Goal: Task Accomplishment & Management: Use online tool/utility

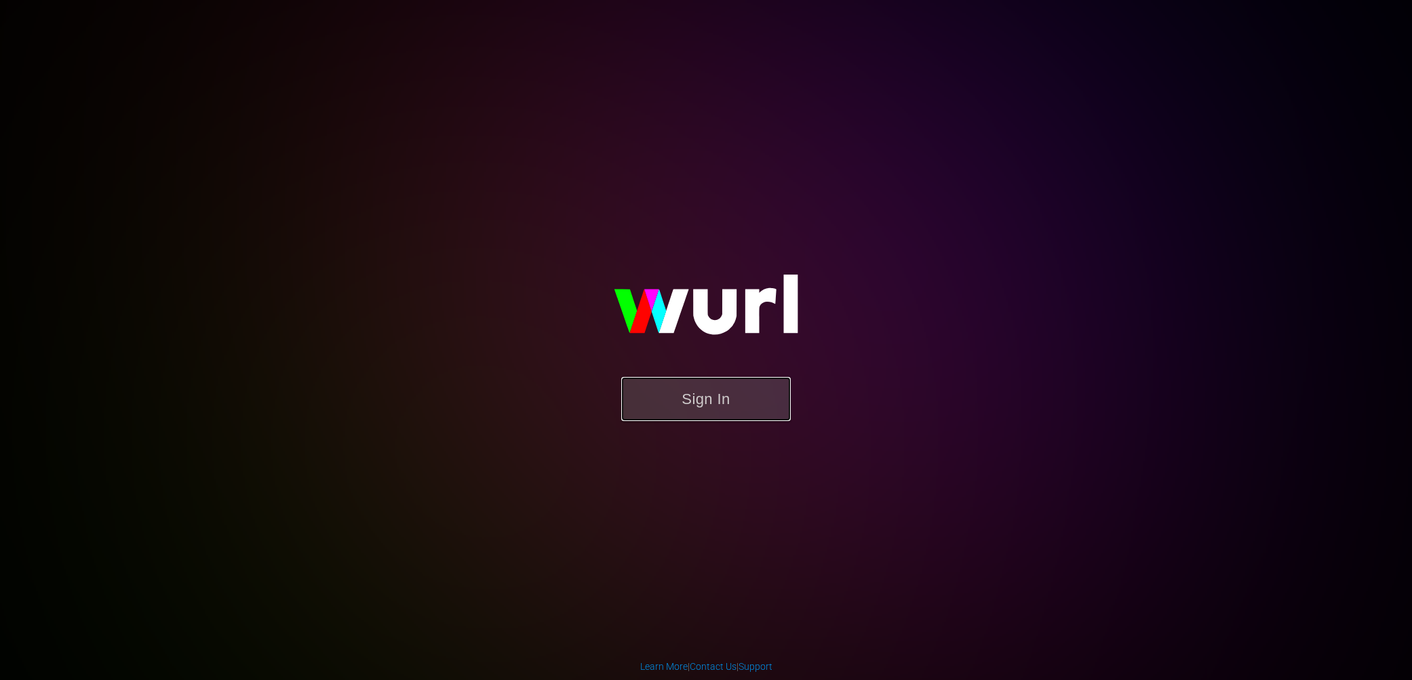
click at [722, 407] on button "Sign In" at bounding box center [705, 399] width 169 height 44
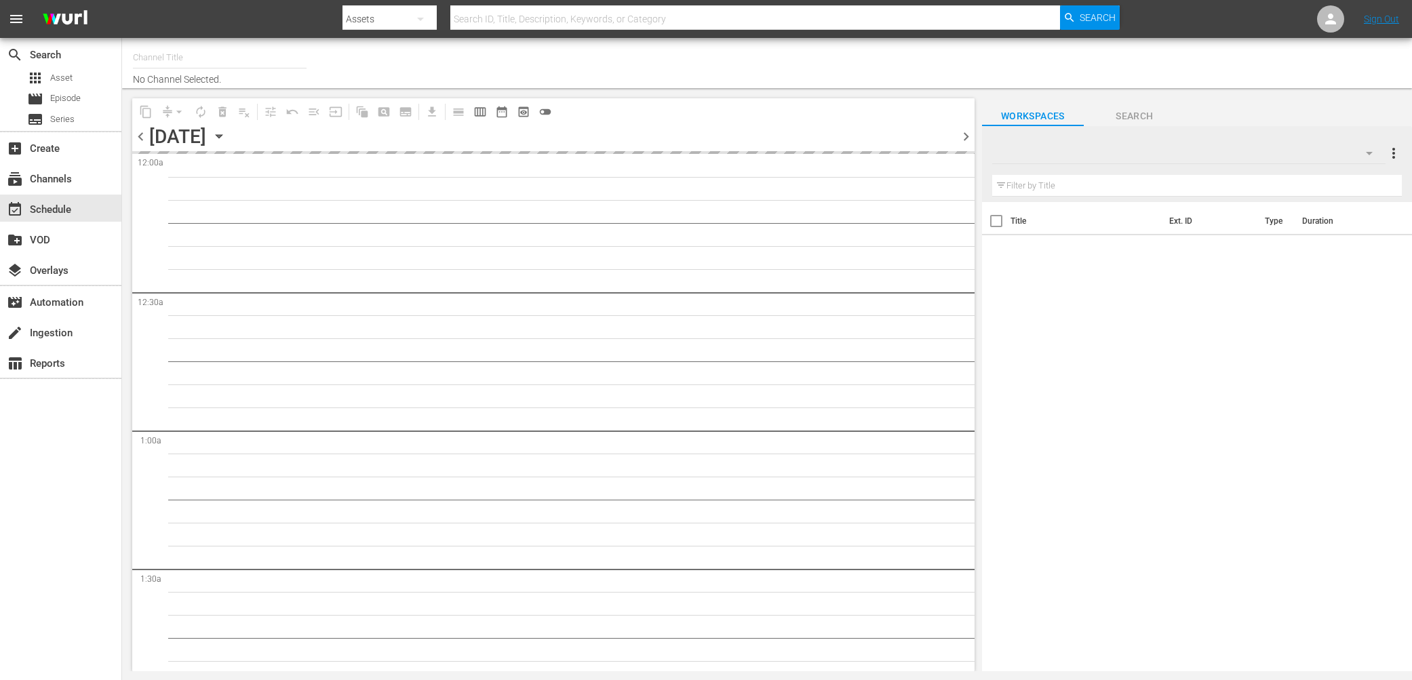
type input "Samuel Goldwyn Classics (1063)"
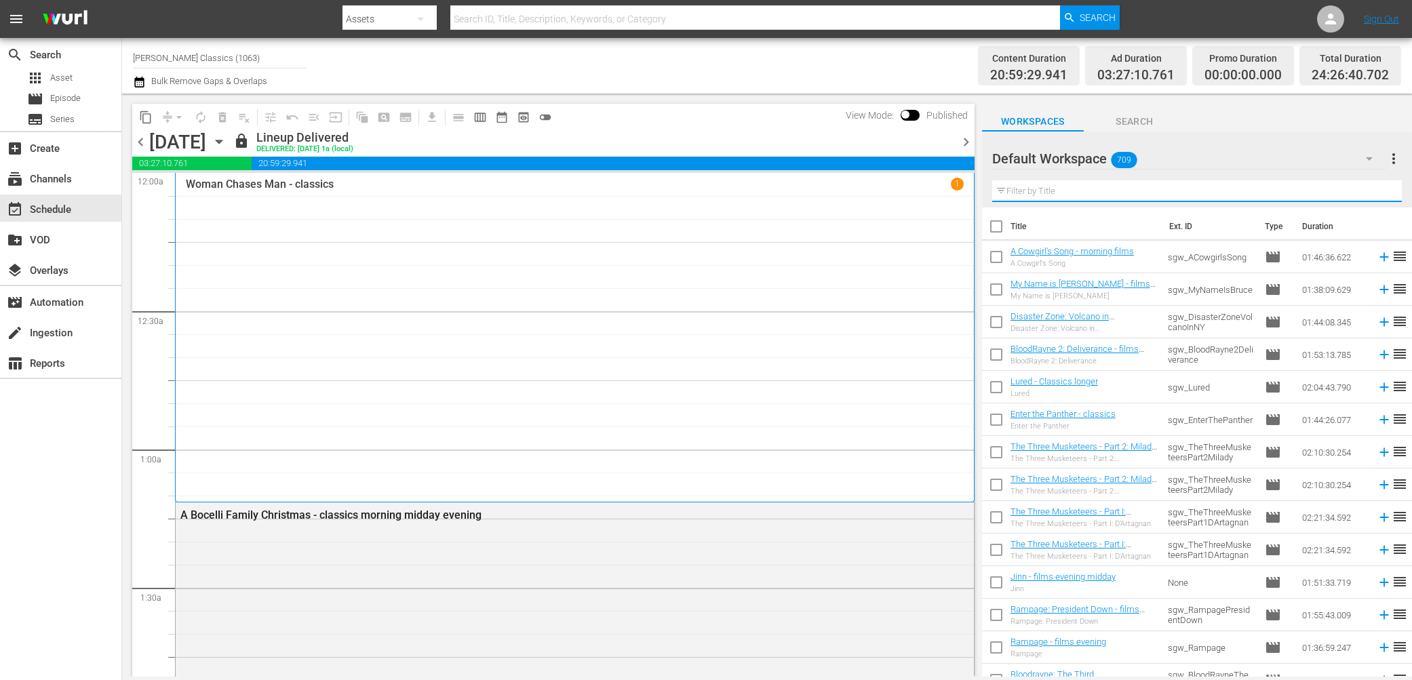
click at [1087, 197] on input "text" at bounding box center [1196, 191] width 409 height 22
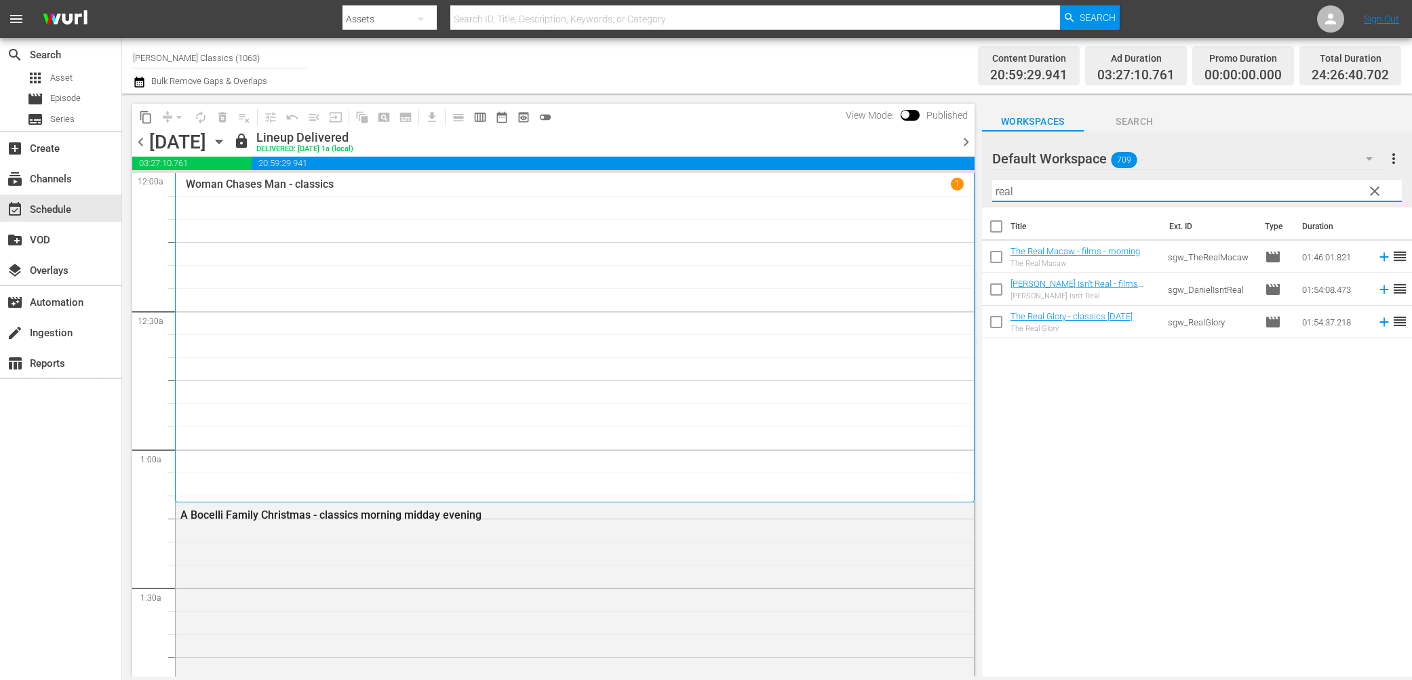
drag, startPoint x: 1063, startPoint y: 191, endPoint x: 792, endPoint y: 174, distance: 271.7
click at [793, 174] on div "content_copy compress arrow_drop_down autorenew_outlined delete_forever_outline…" at bounding box center [767, 385] width 1290 height 583
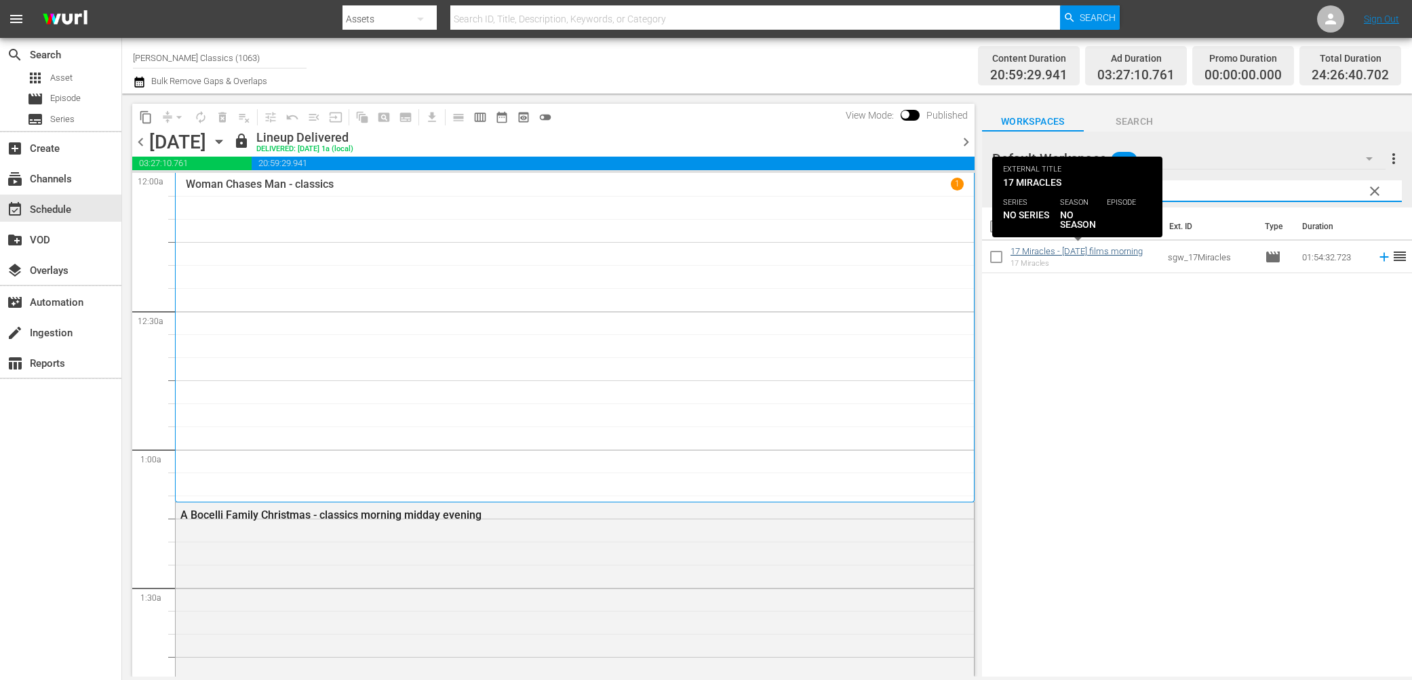
type input "17 miracle"
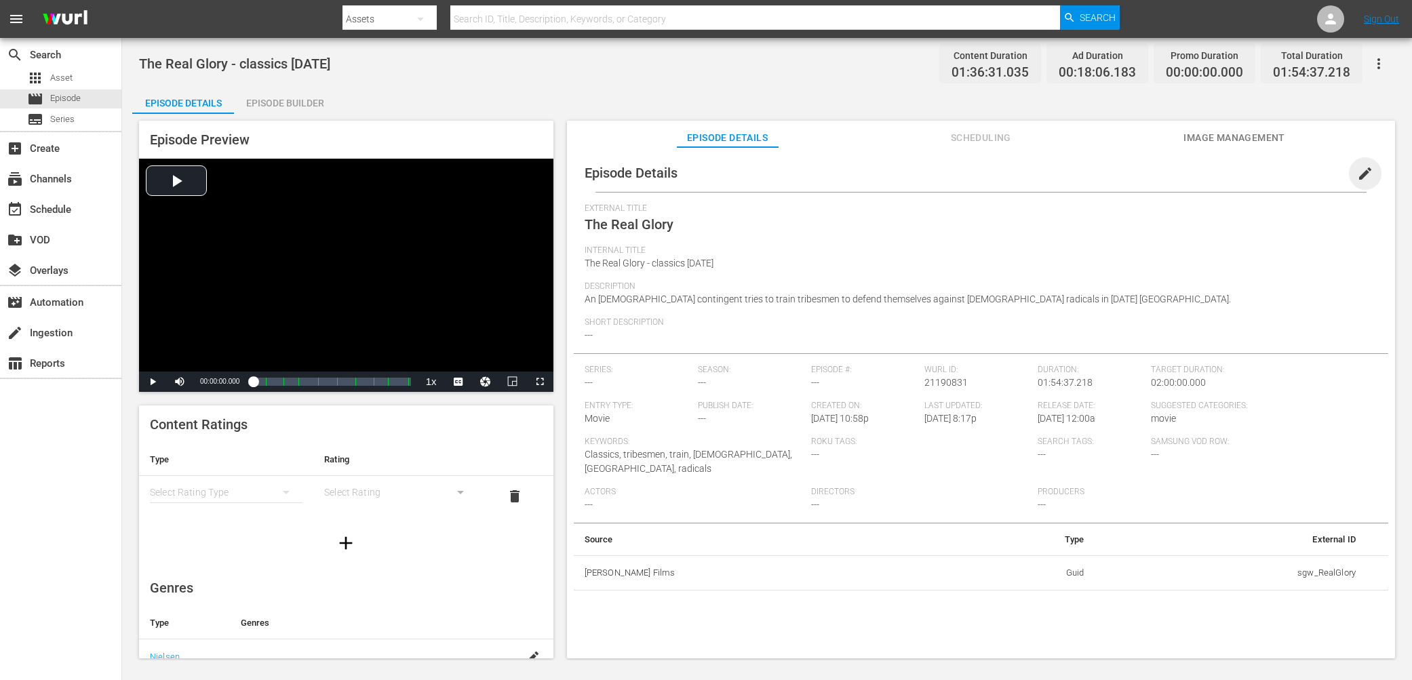
click at [1357, 175] on span "edit" at bounding box center [1365, 173] width 16 height 16
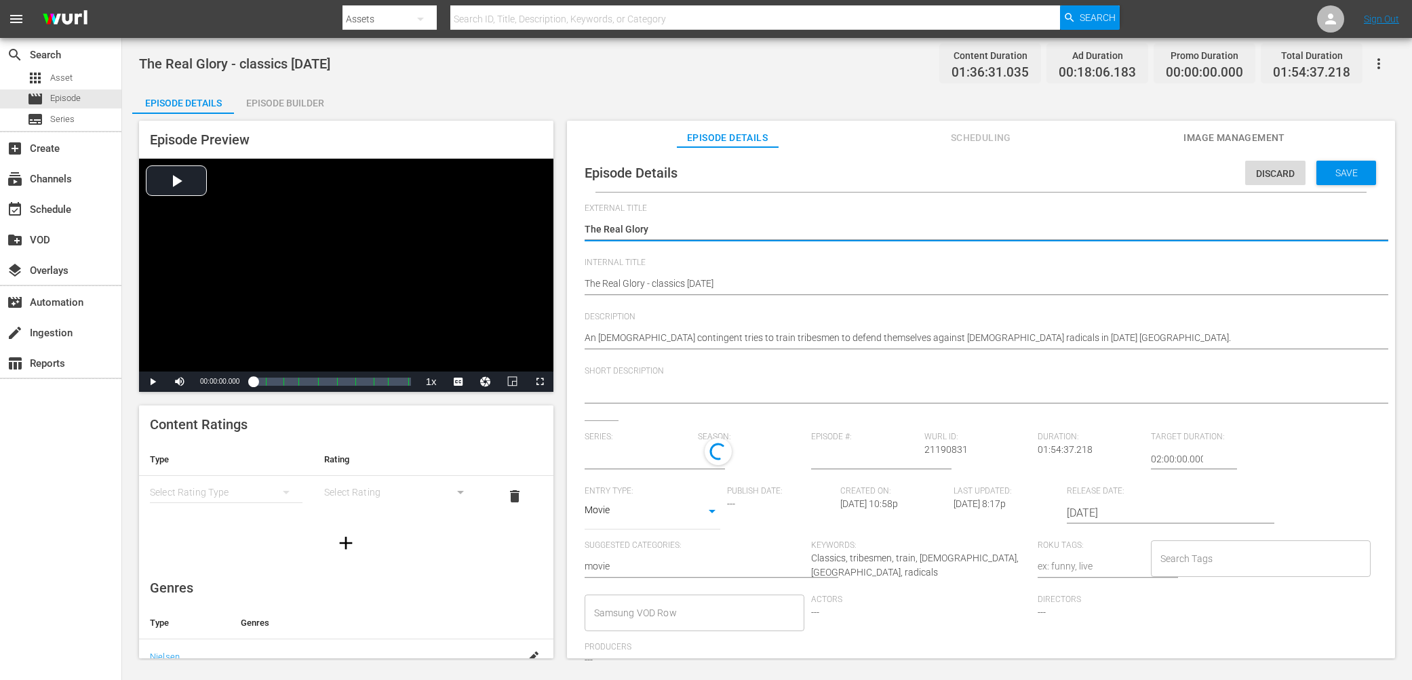
type input "No Series"
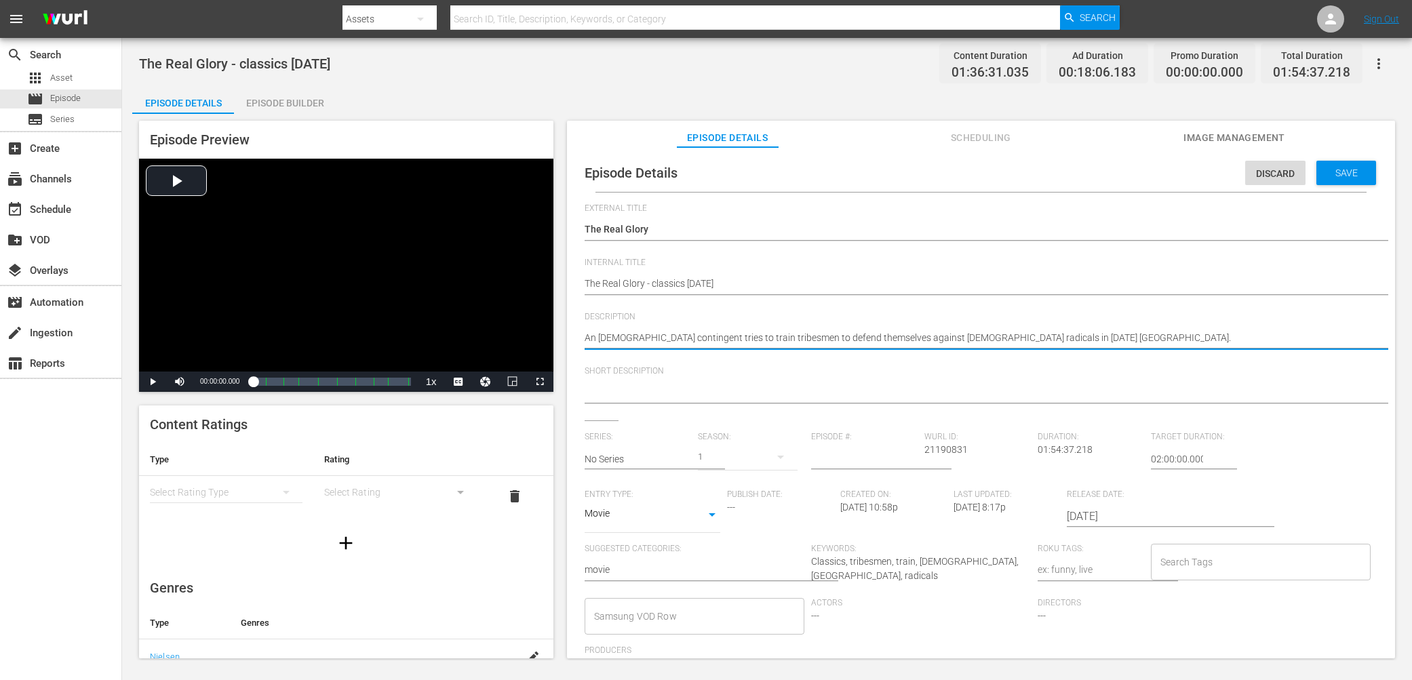
click at [927, 334] on textarea "An American contingent tries to train tribesmen to defend themselves against Mu…" at bounding box center [977, 339] width 786 height 16
type textarea "An American contingent tries to train tribesmen to defend themselves against ra…"
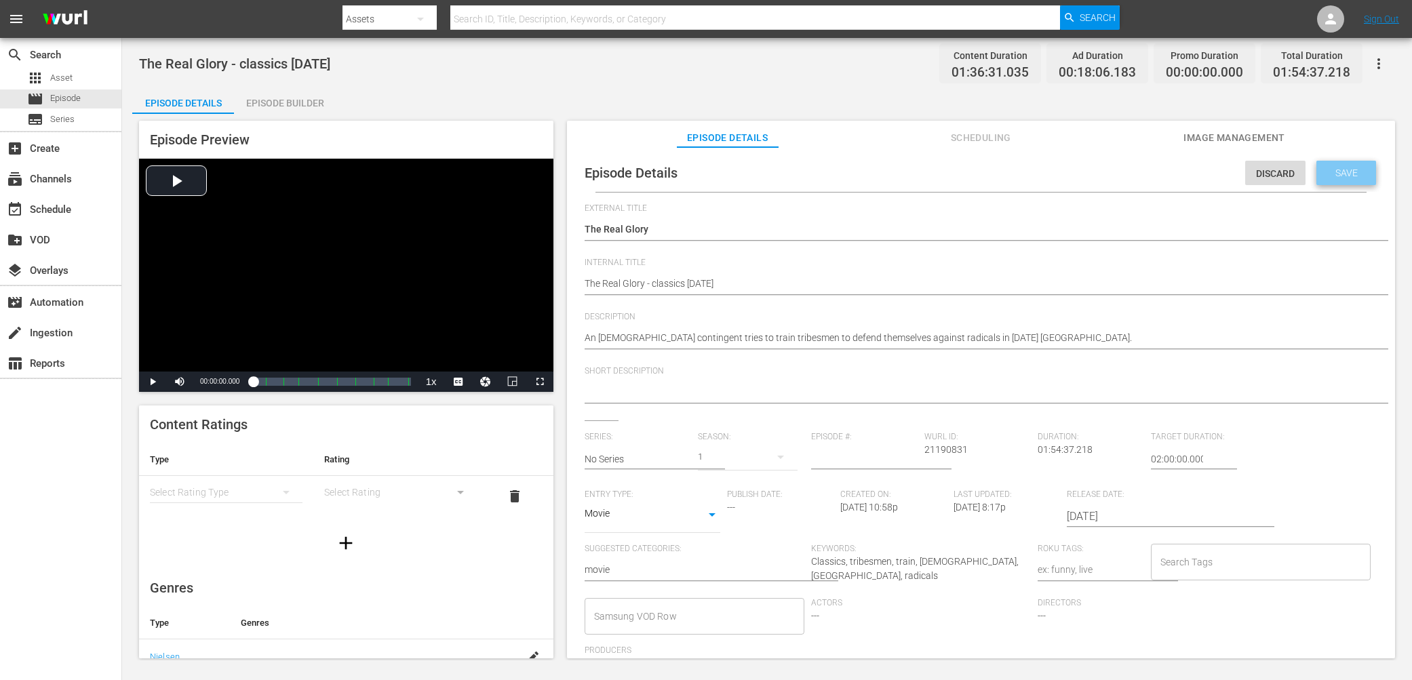
click at [1353, 172] on span "Save" at bounding box center [1346, 172] width 44 height 11
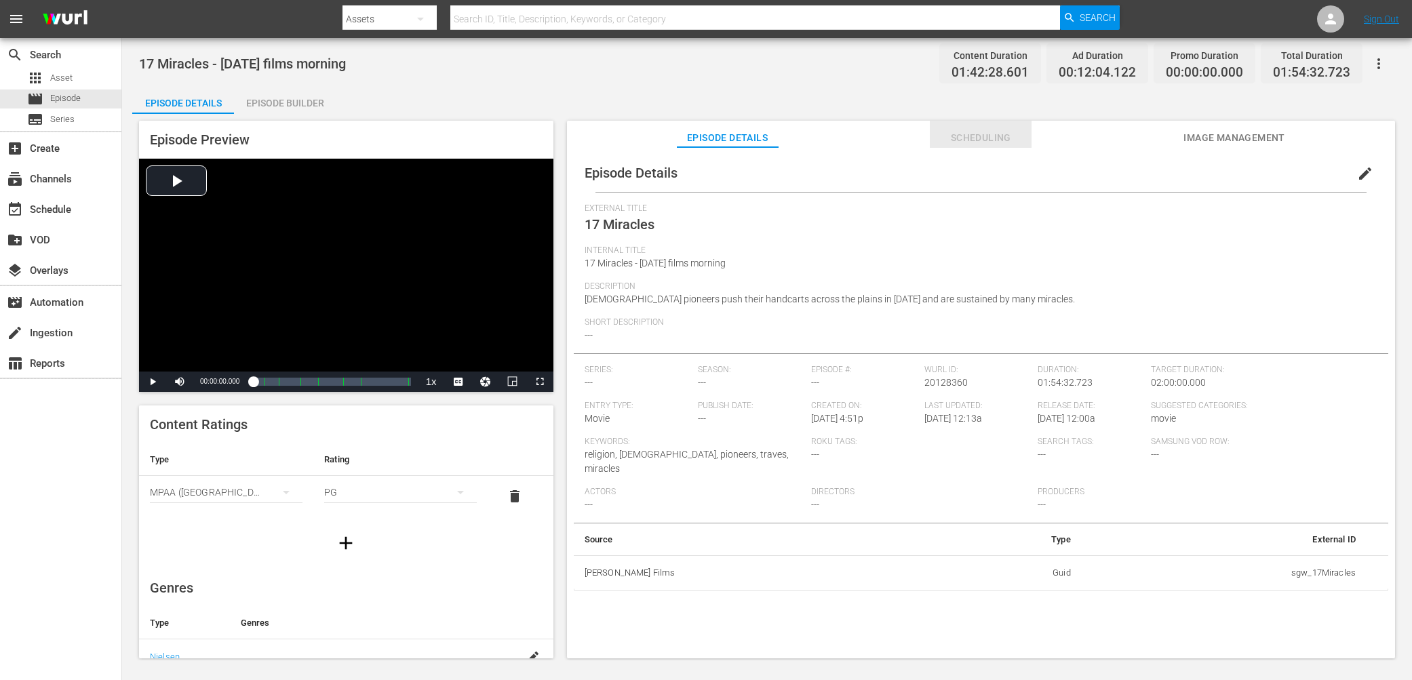
click at [985, 134] on span "Scheduling" at bounding box center [981, 137] width 102 height 17
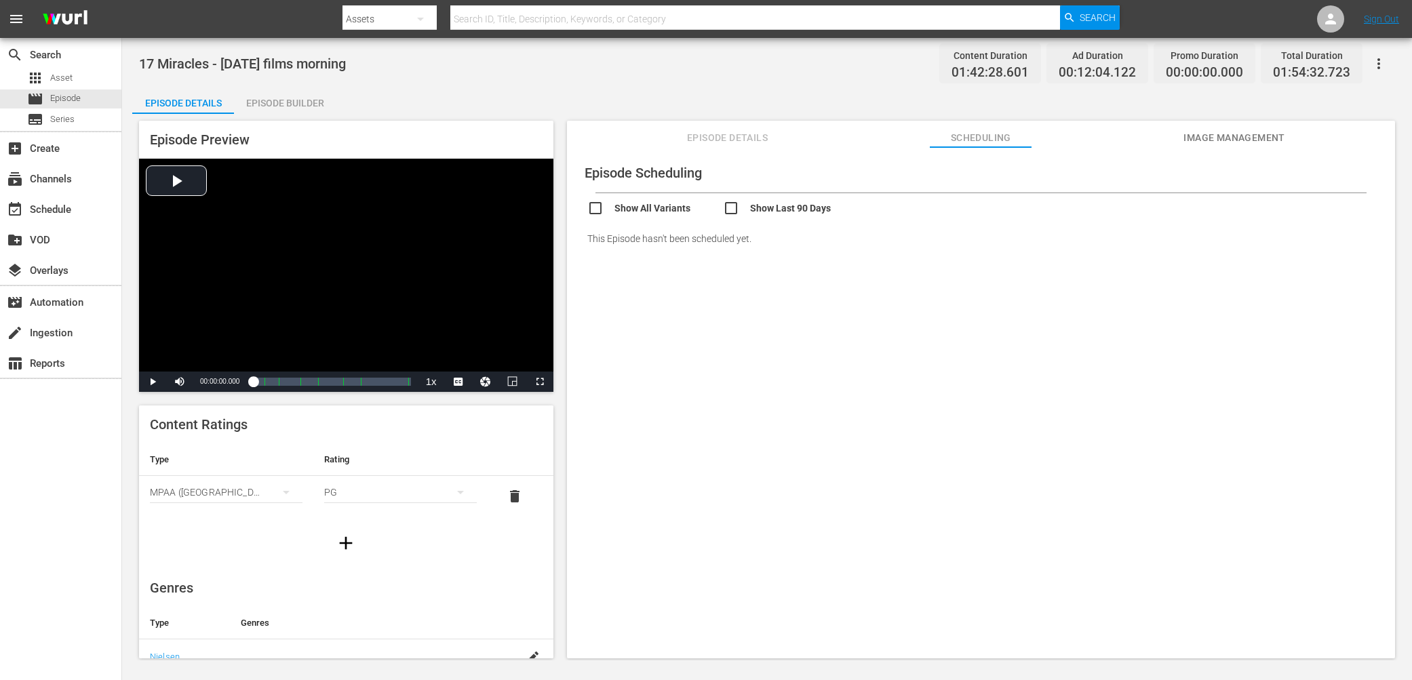
drag, startPoint x: 713, startPoint y: 139, endPoint x: 635, endPoint y: 123, distance: 79.5
click at [713, 139] on span "Episode Details" at bounding box center [728, 137] width 102 height 17
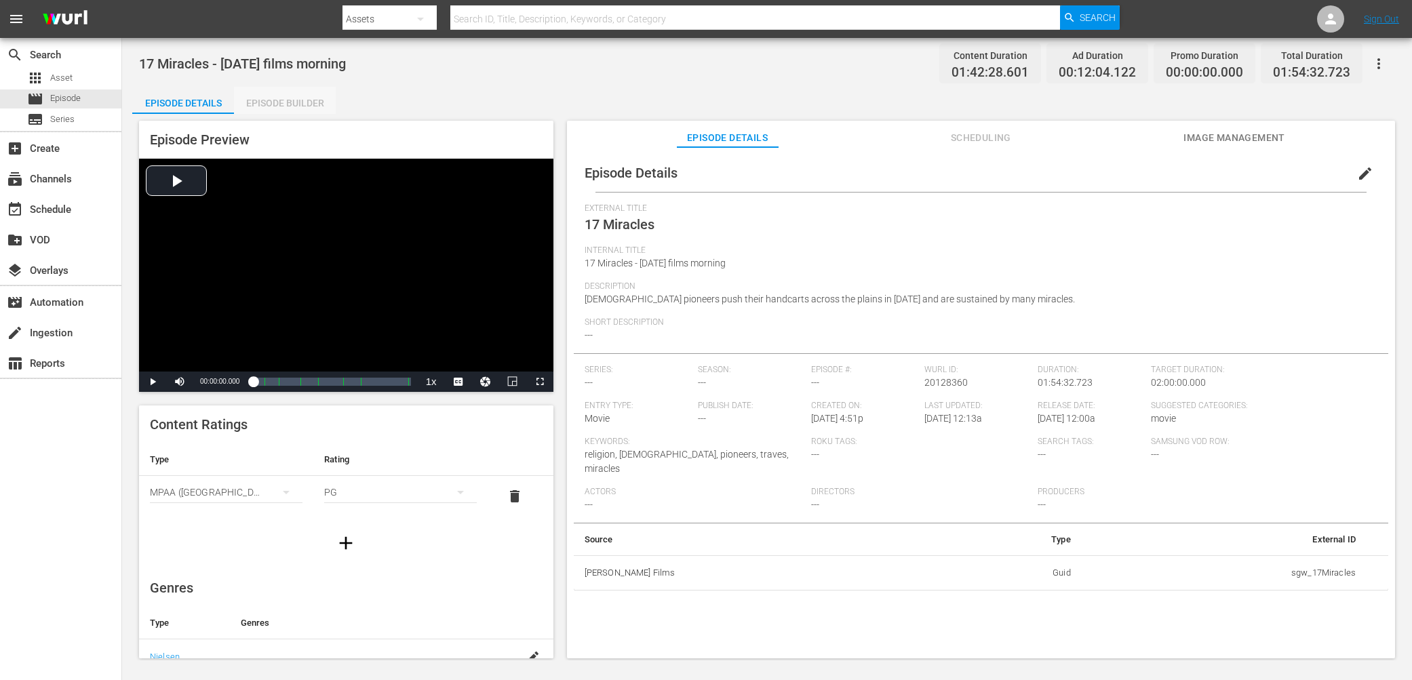
click at [270, 104] on div "Episode Builder" at bounding box center [285, 103] width 102 height 33
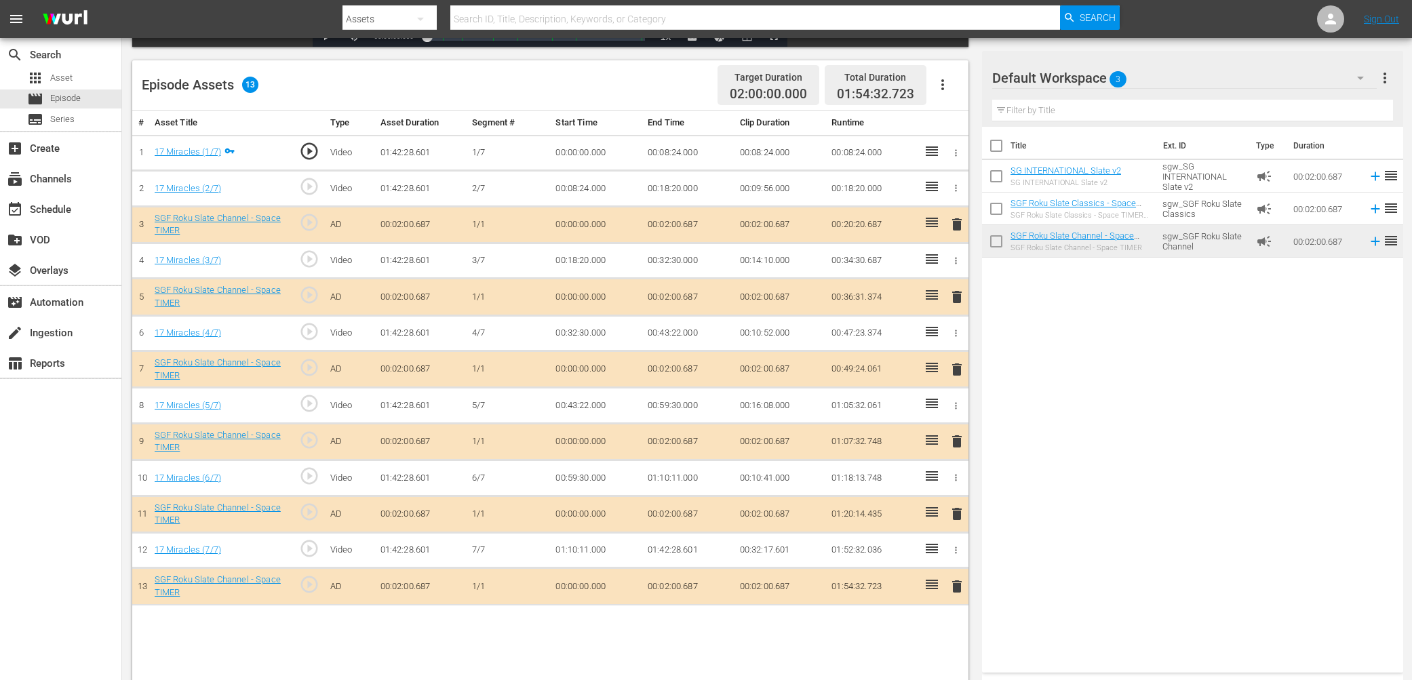
scroll to position [353, 0]
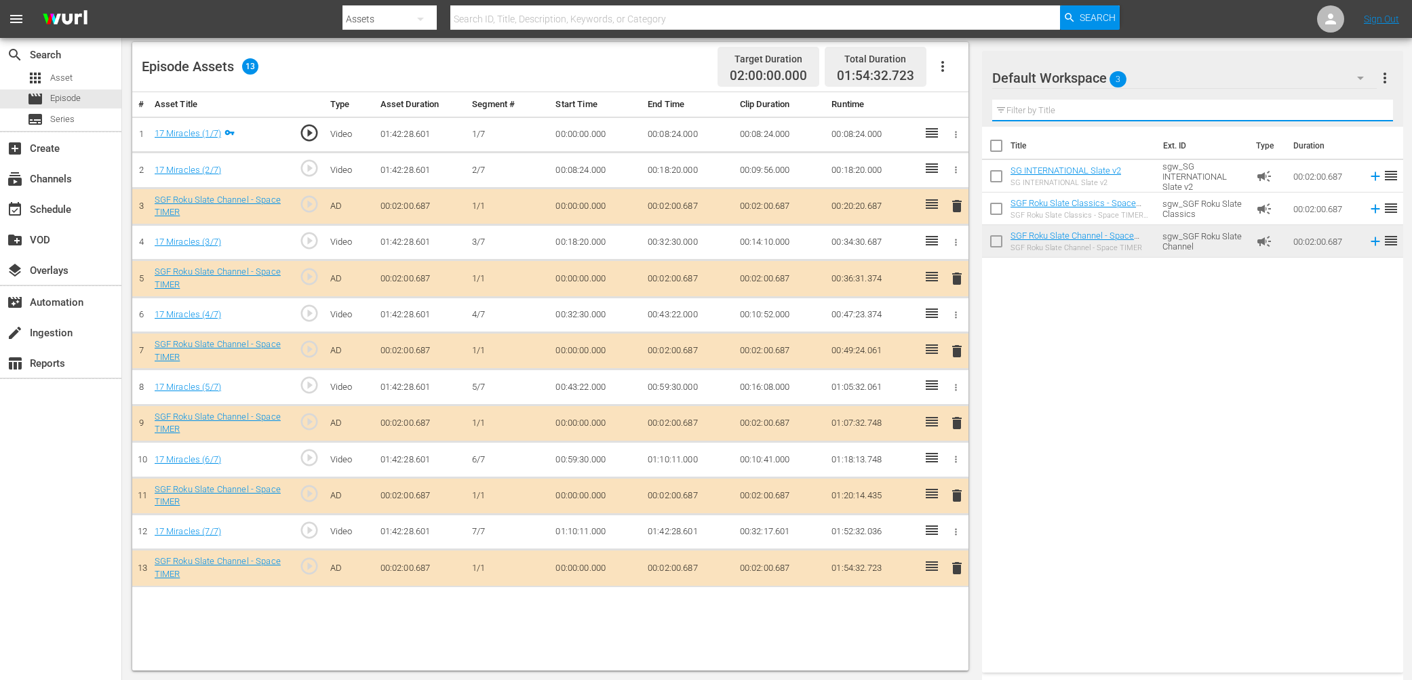
drag, startPoint x: 1072, startPoint y: 108, endPoint x: 925, endPoint y: 97, distance: 146.9
click at [927, 98] on div "Video Player is loading. Play Video Play Mute Current Time 00:00:00.000 / Durat…" at bounding box center [766, 215] width 1269 height 909
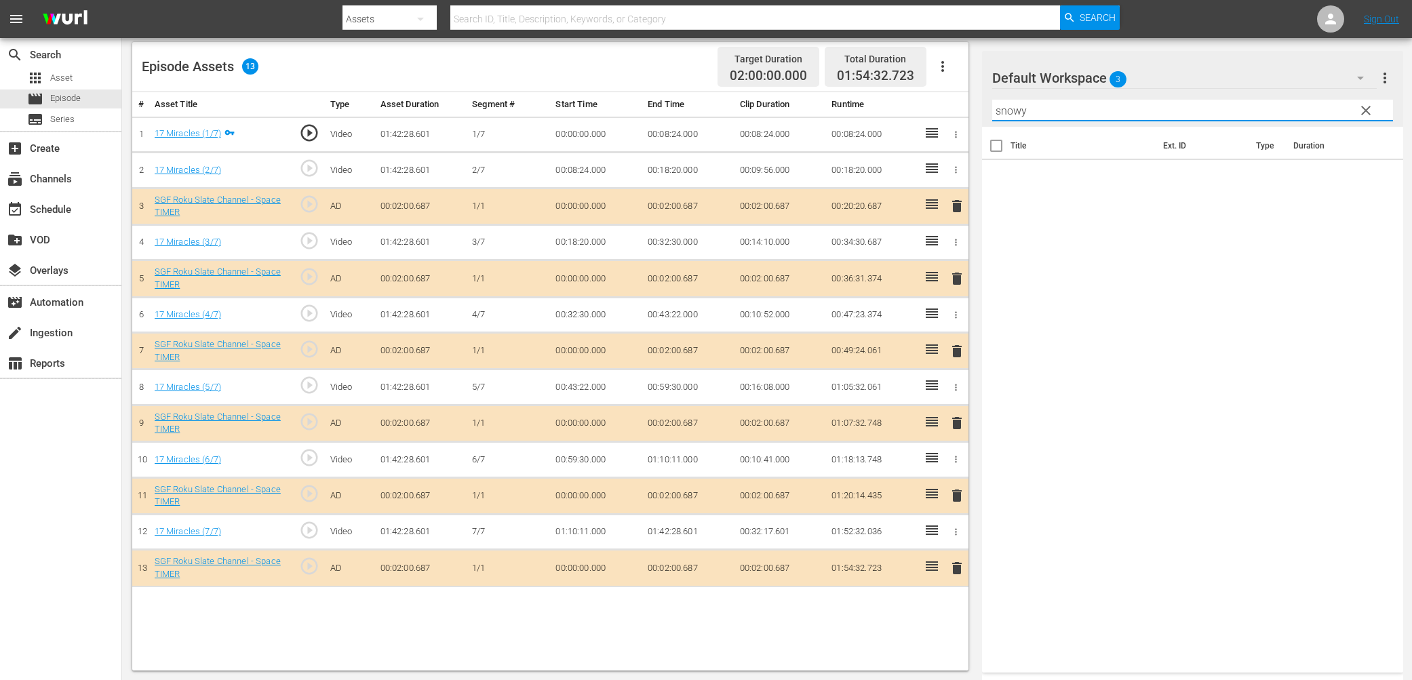
scroll to position [350, 0]
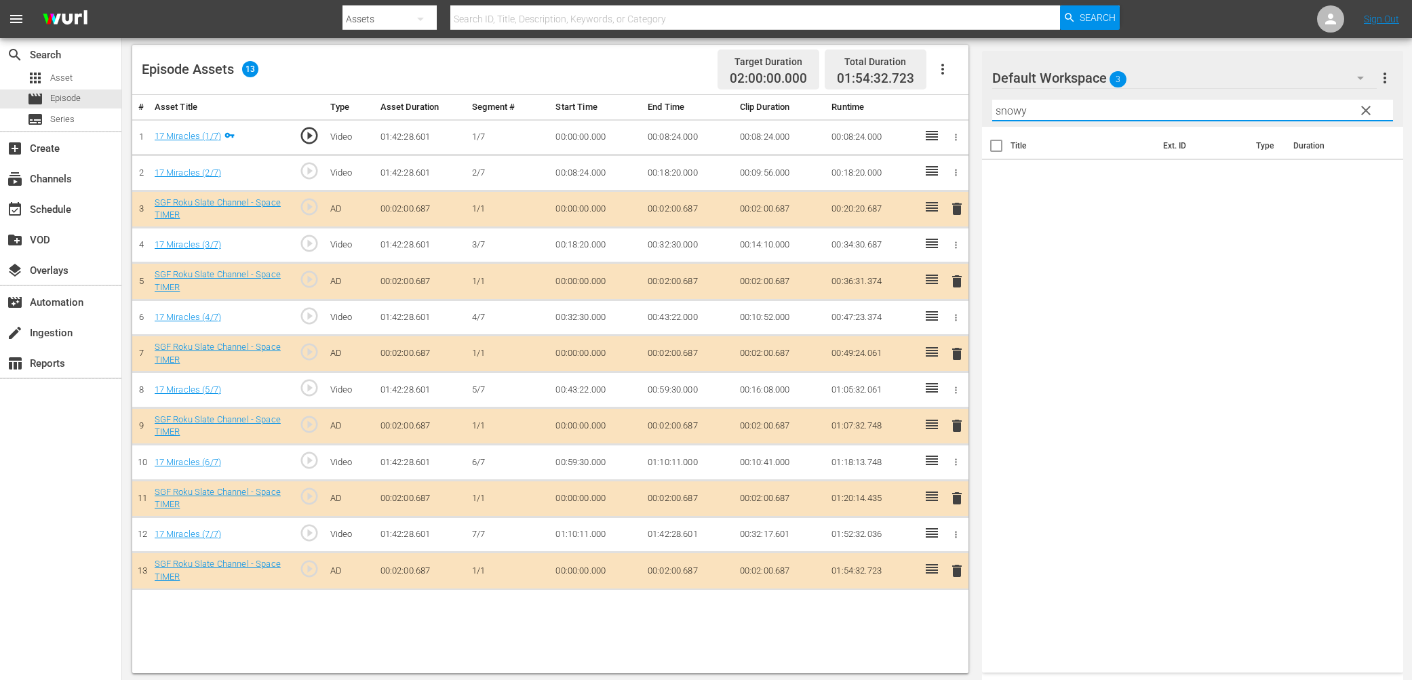
type input "snowy"
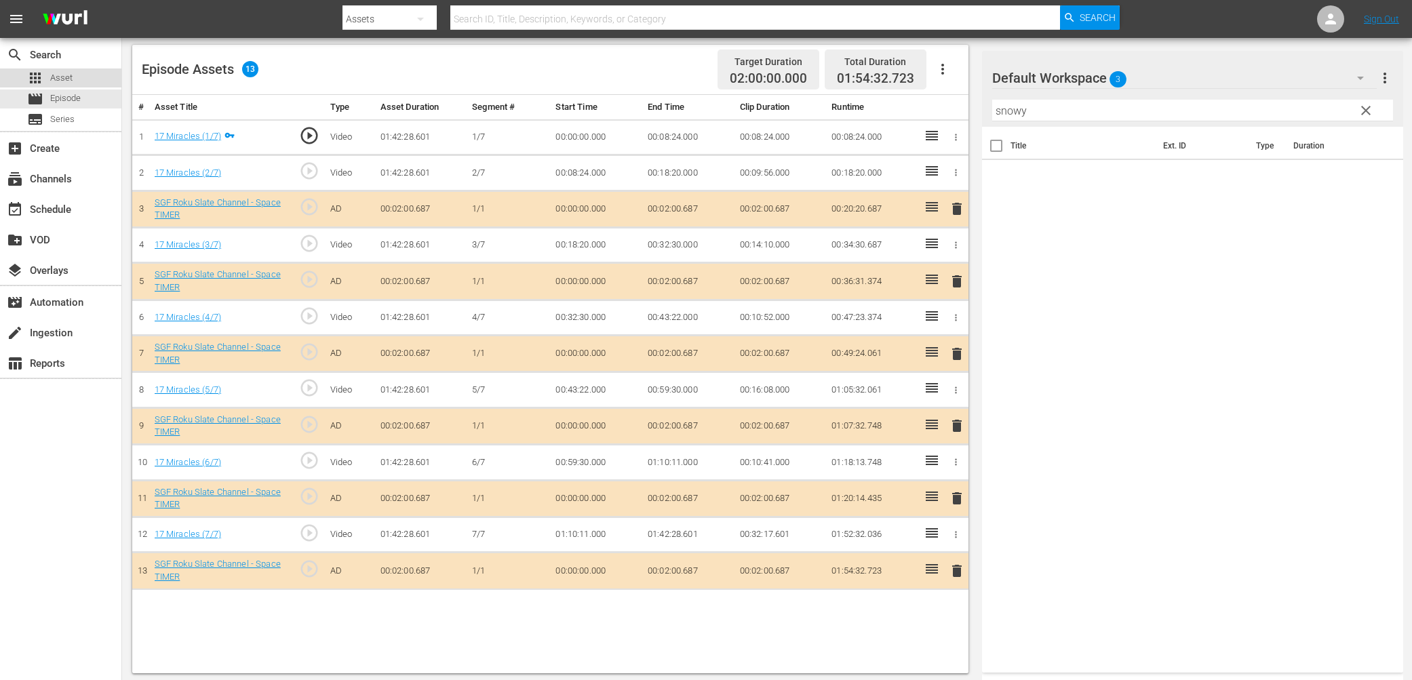
click at [72, 77] on div "apps Asset" at bounding box center [60, 77] width 121 height 19
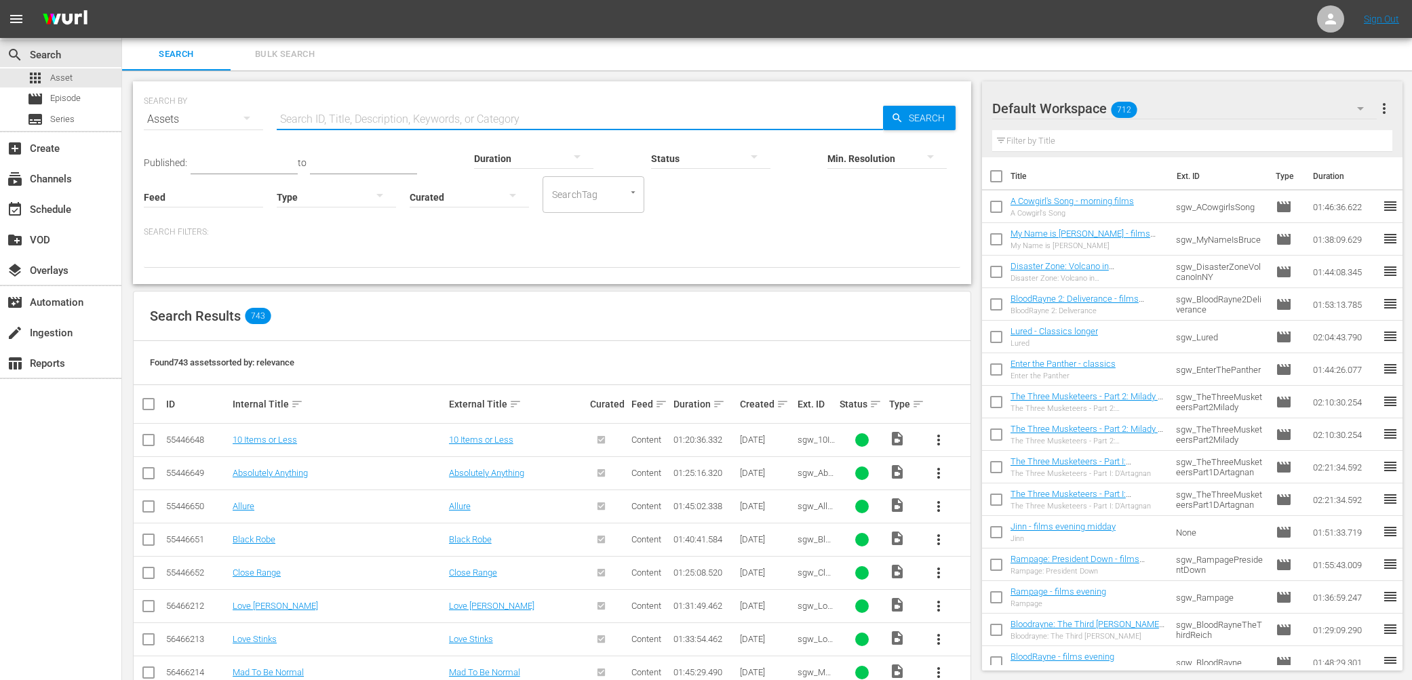
click at [363, 115] on input "text" at bounding box center [580, 119] width 606 height 33
type input "snowy"
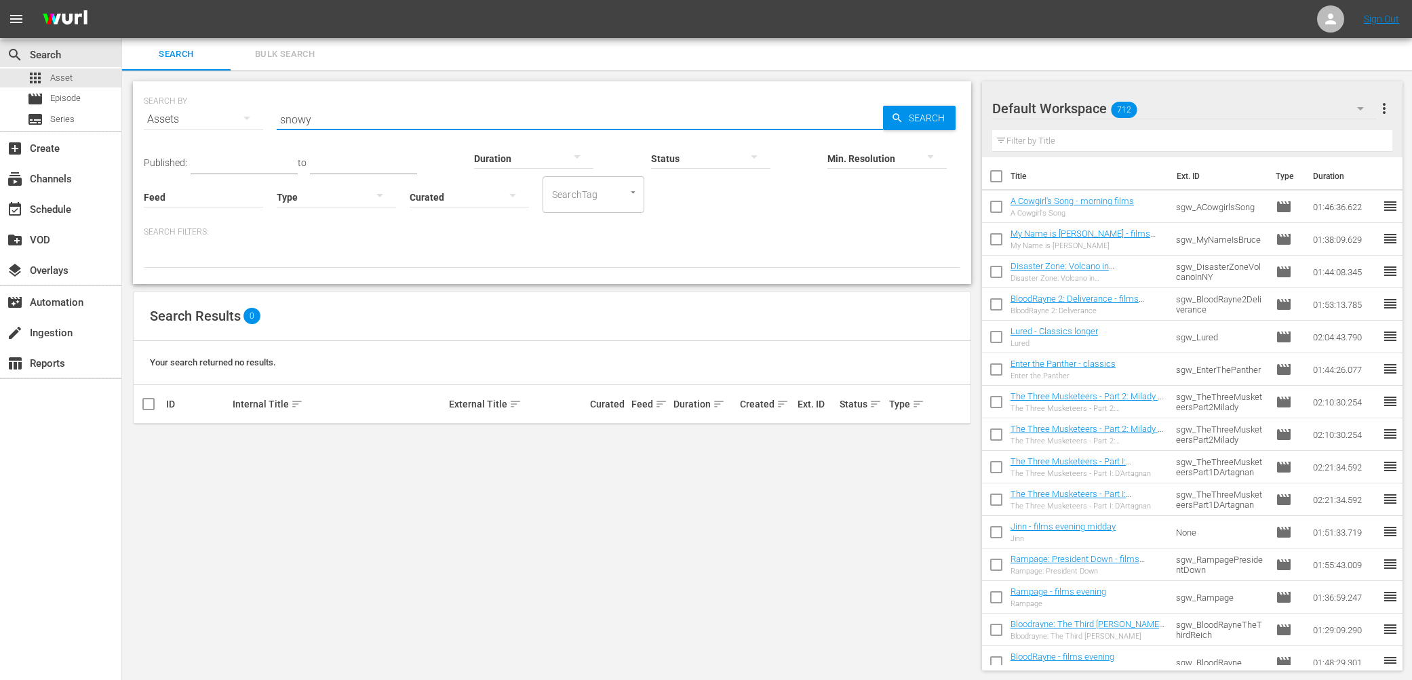
drag, startPoint x: 344, startPoint y: 118, endPoint x: 186, endPoint y: 106, distance: 157.7
click at [186, 106] on div "SEARCH BY Search By Assets Search ID, Title, Description, Keywords, or Category…" at bounding box center [552, 111] width 816 height 49
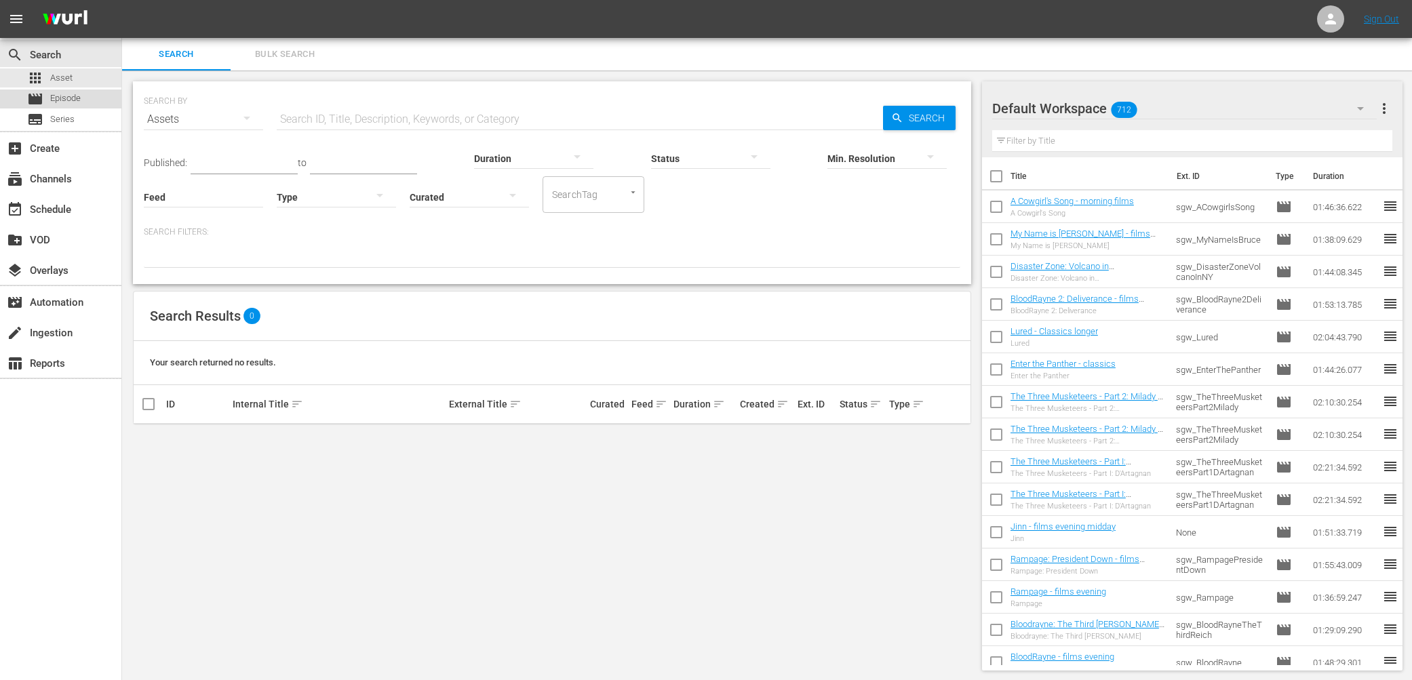
click at [65, 96] on span "Episode" at bounding box center [65, 99] width 31 height 14
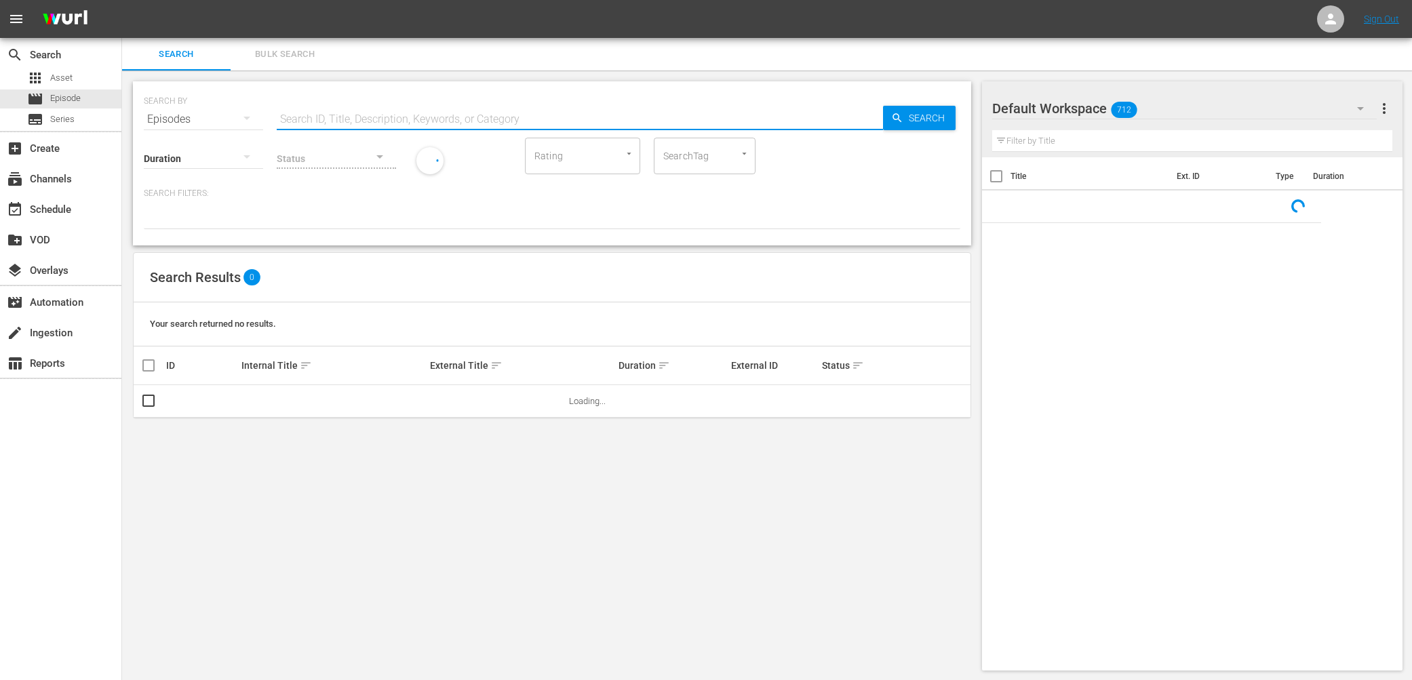
click at [344, 119] on input "text" at bounding box center [580, 119] width 606 height 33
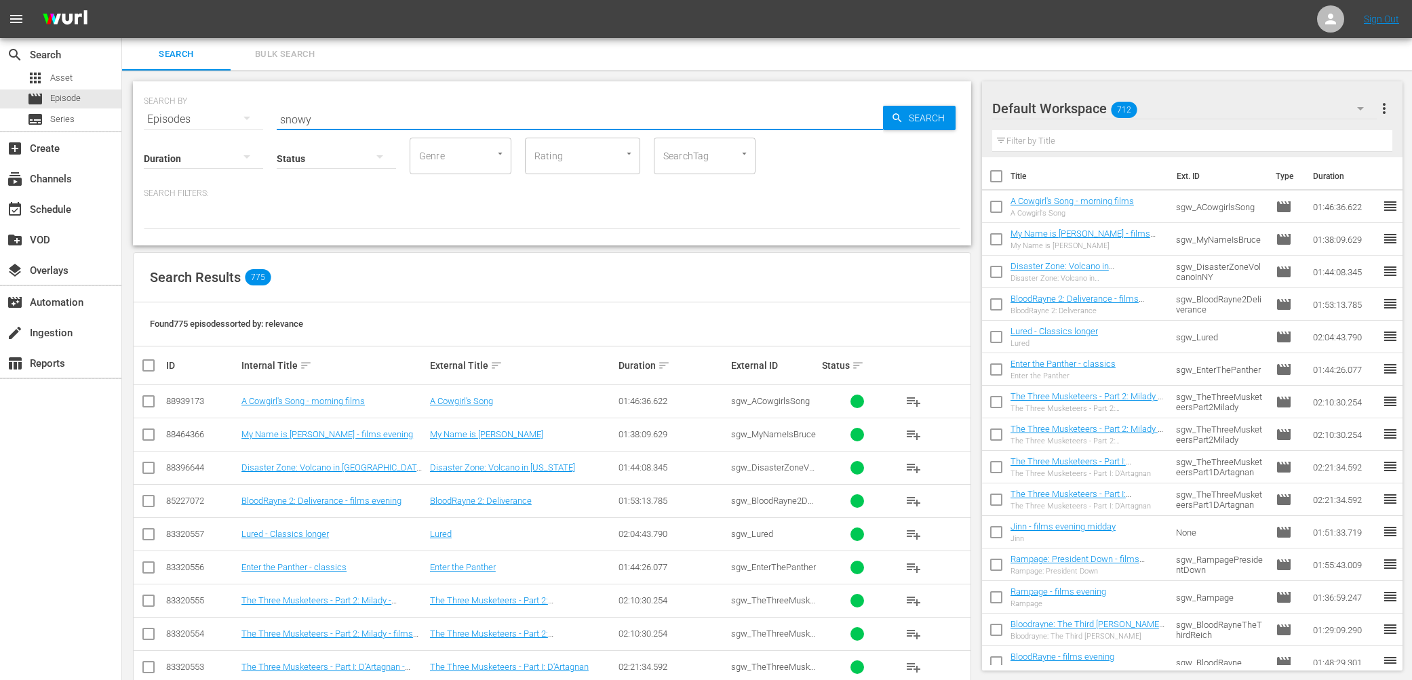
type input "snowy"
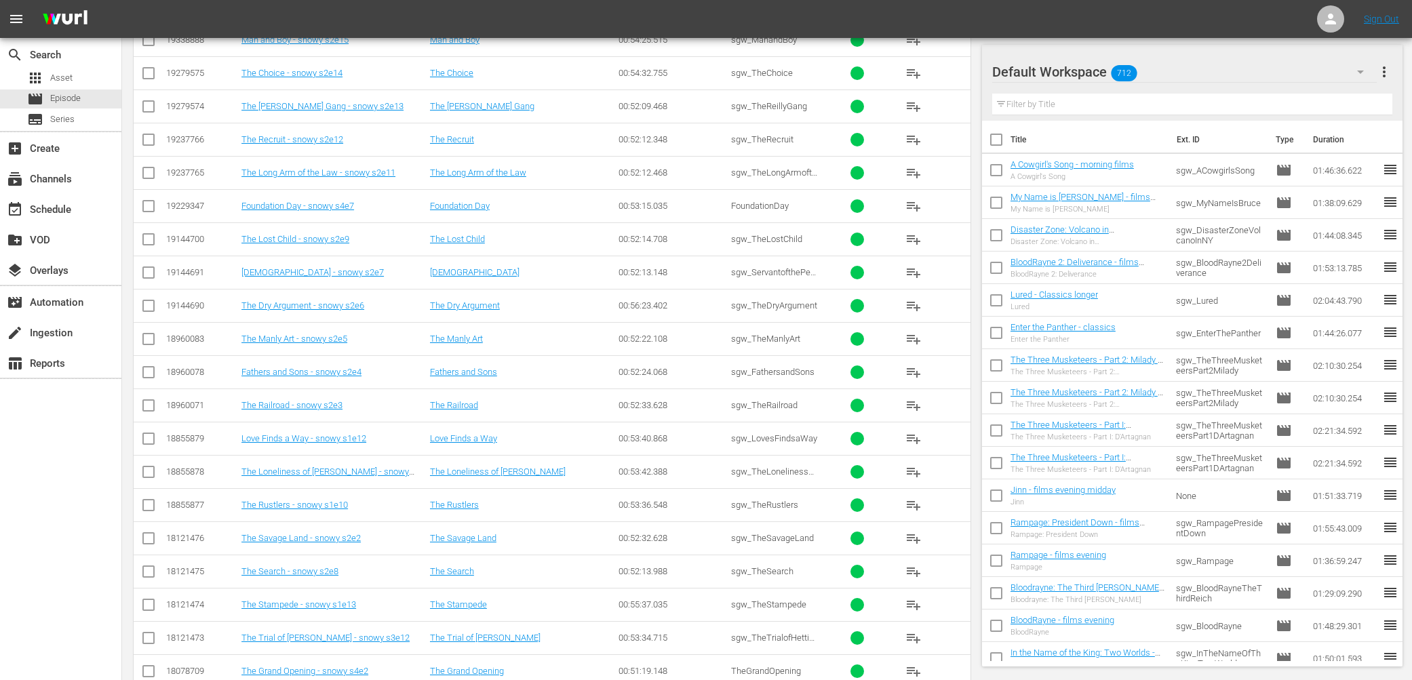
scroll to position [1945, 0]
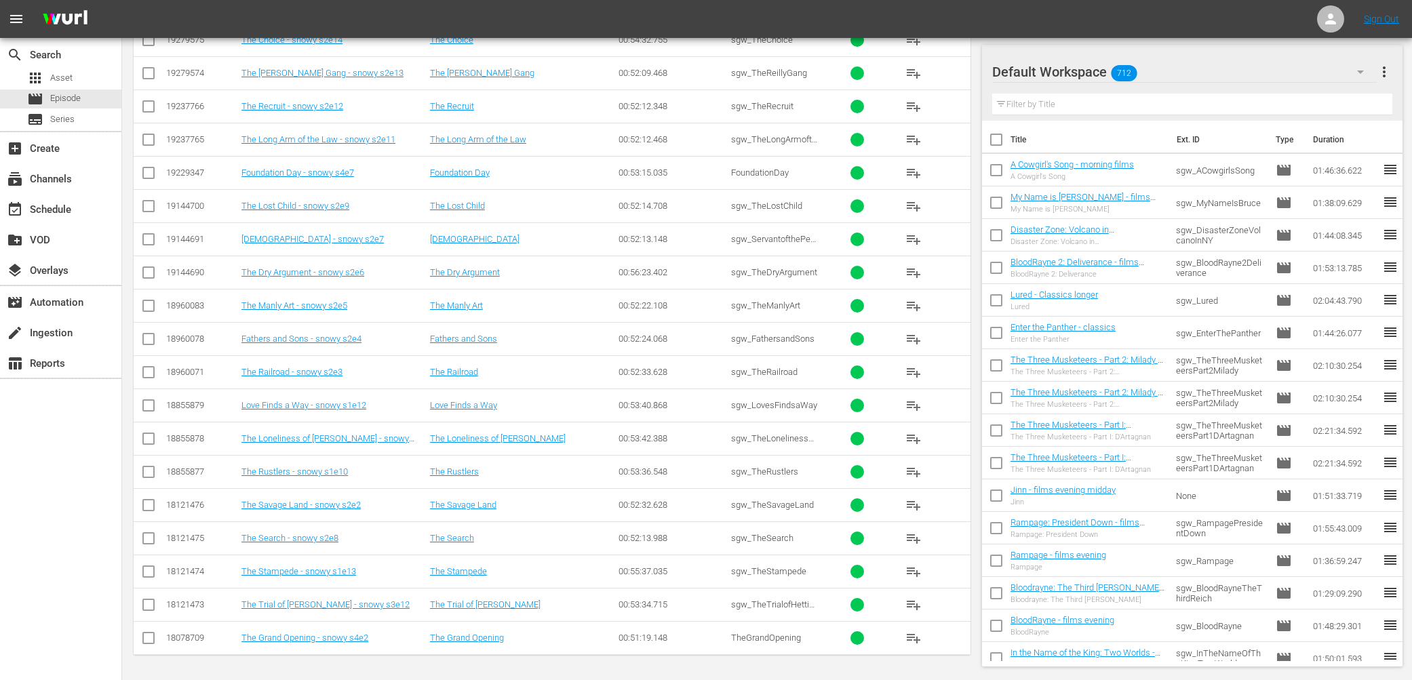
click at [1199, 103] on input "text" at bounding box center [1192, 105] width 401 height 22
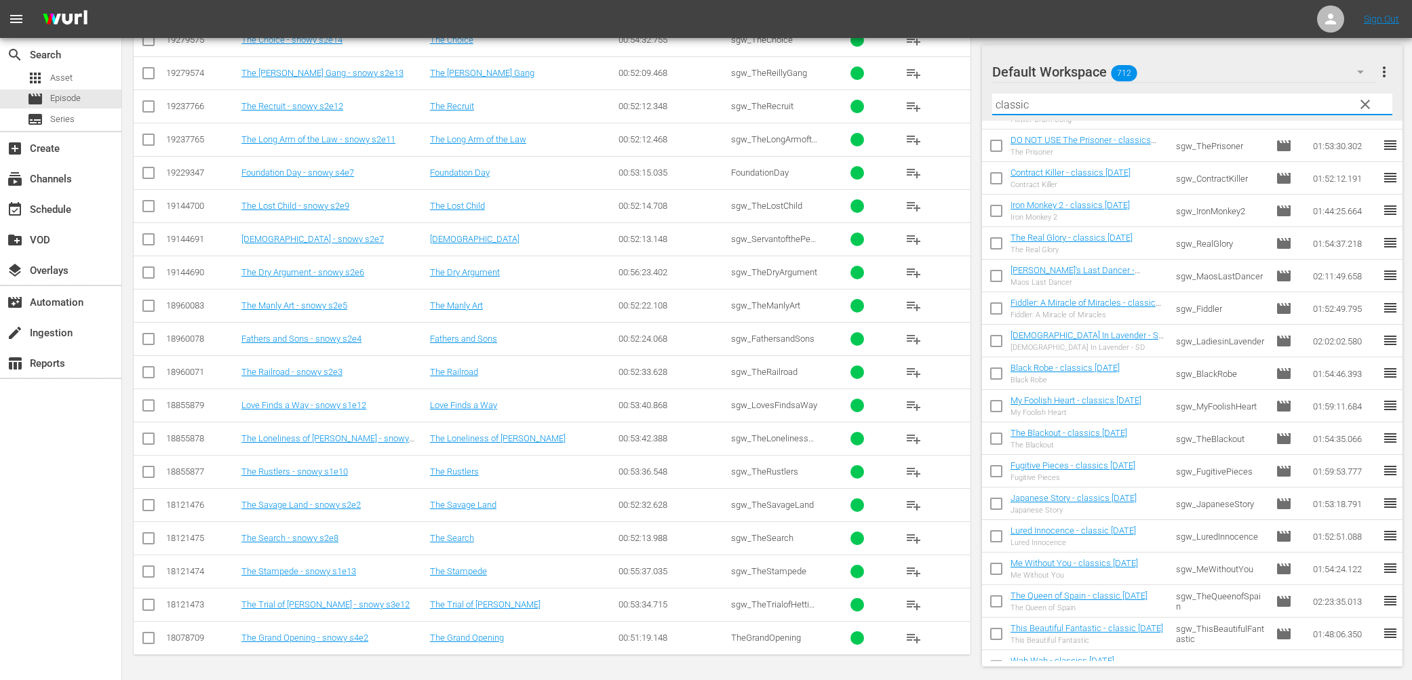
scroll to position [2976, 0]
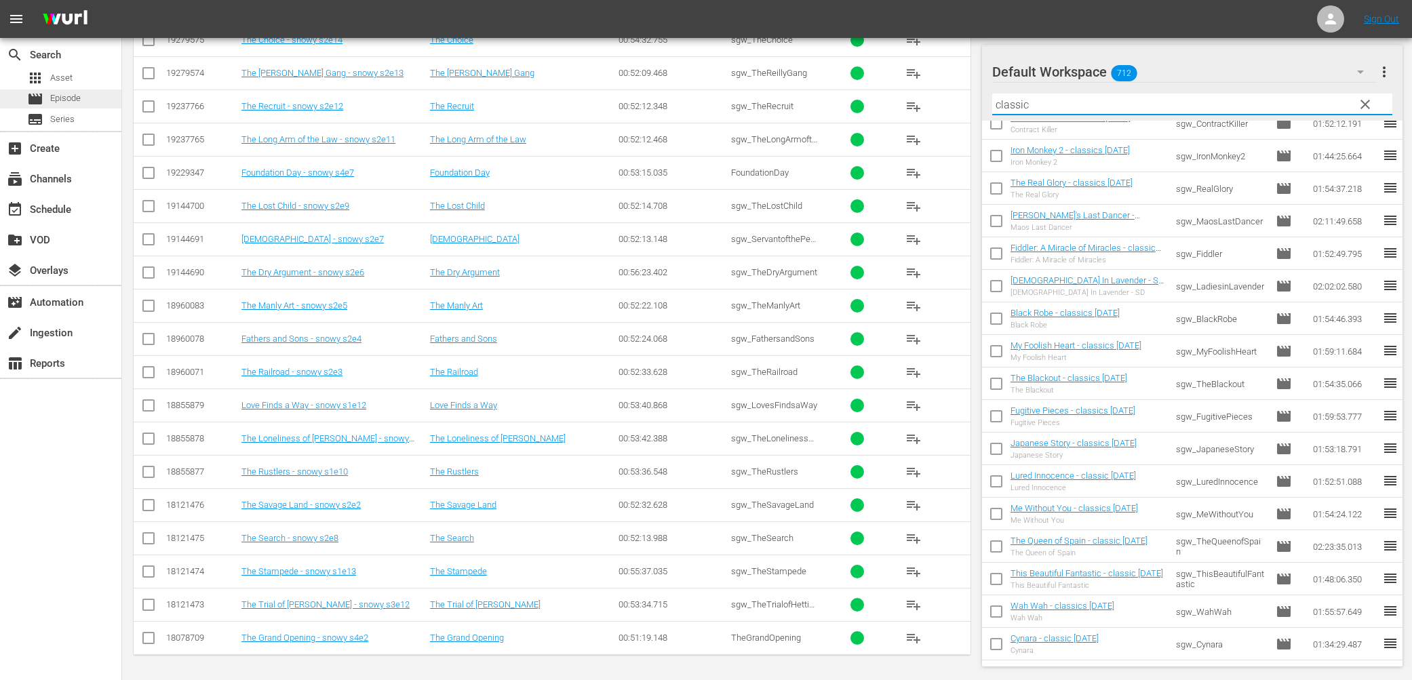
type input "classic"
click at [65, 94] on span "Episode" at bounding box center [65, 99] width 31 height 14
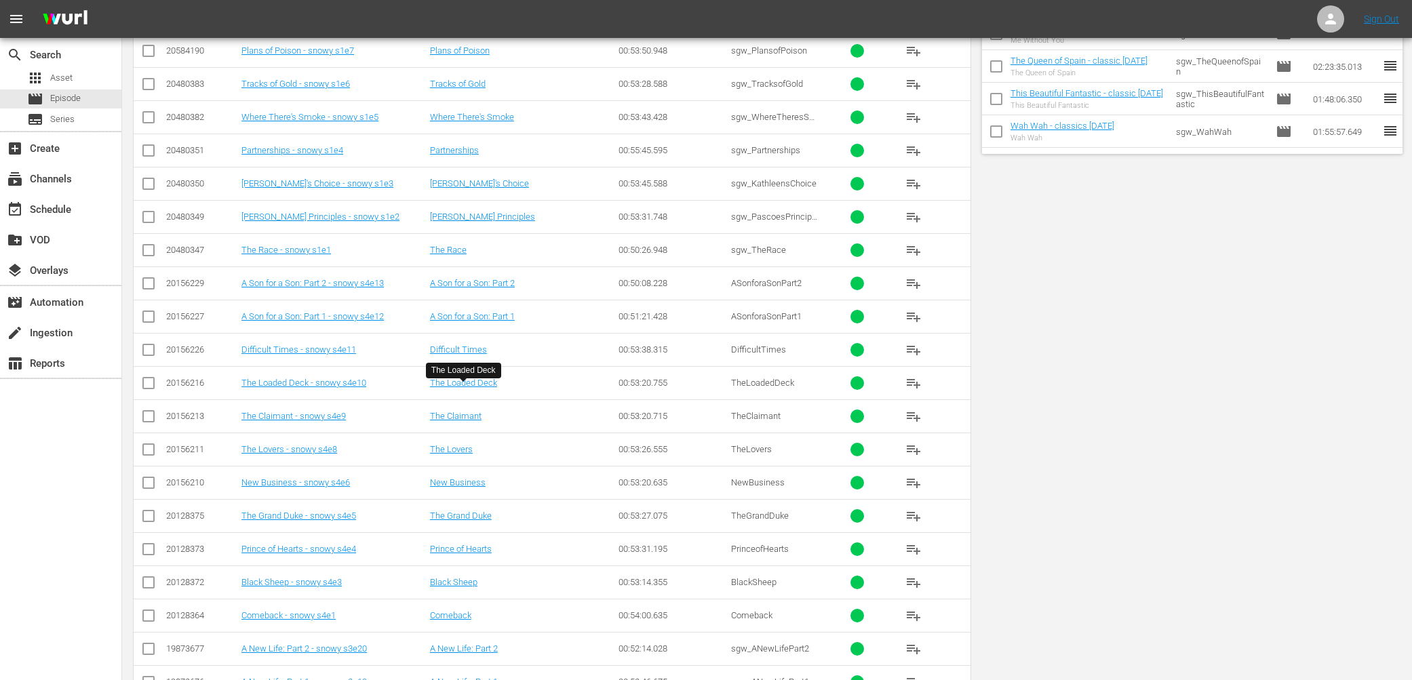
scroll to position [0, 0]
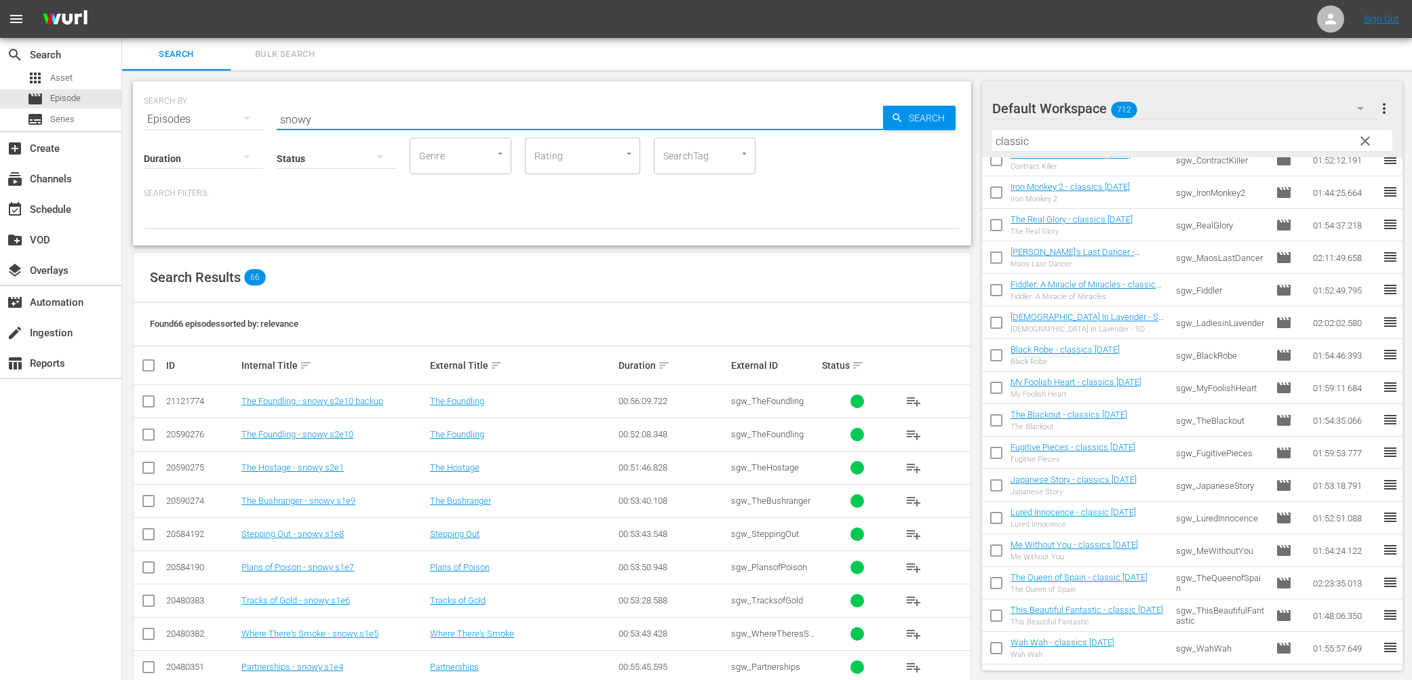
drag, startPoint x: 340, startPoint y: 121, endPoint x: 192, endPoint y: 114, distance: 148.0
click at [192, 114] on div "SEARCH BY Search By Episodes Search ID, Title, Description, Keywords, or Catego…" at bounding box center [552, 111] width 816 height 49
